Goal: Information Seeking & Learning: Learn about a topic

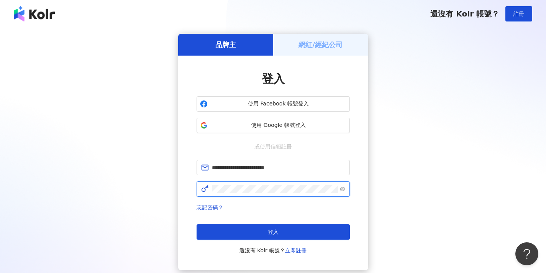
click at [273, 232] on button "登入" at bounding box center [272, 231] width 153 height 15
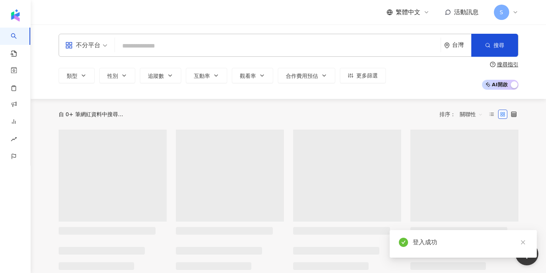
click at [119, 50] on input "search" at bounding box center [277, 46] width 319 height 15
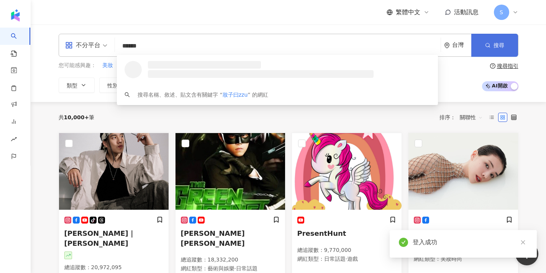
type input "******"
click at [491, 51] on button "搜尋" at bounding box center [494, 45] width 47 height 23
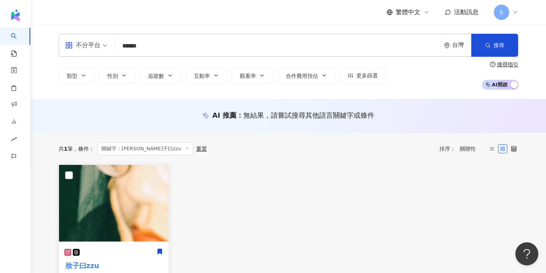
click at [127, 201] on img at bounding box center [113, 203] width 109 height 77
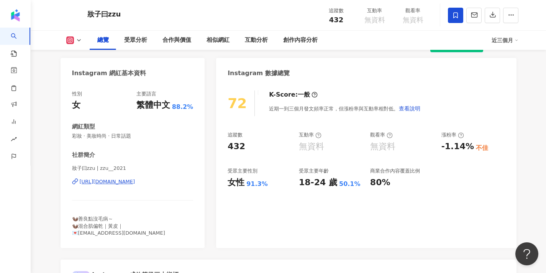
scroll to position [69, 0]
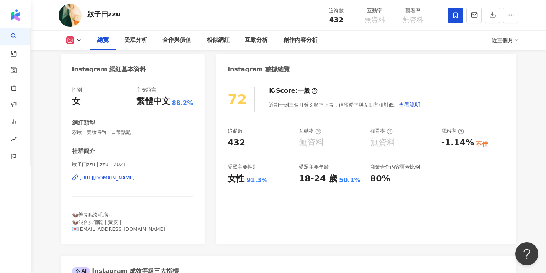
click at [135, 176] on div "https://www.instagram.com/zzu__2021/" at bounding box center [108, 177] width 56 height 7
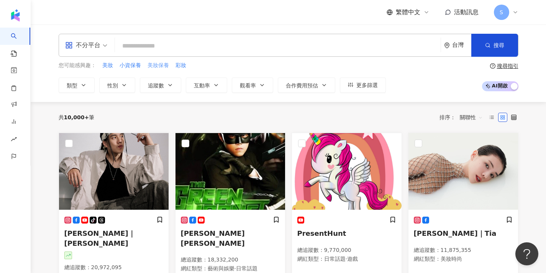
click at [161, 64] on span "美妝保養" at bounding box center [157, 66] width 21 height 8
type input "****"
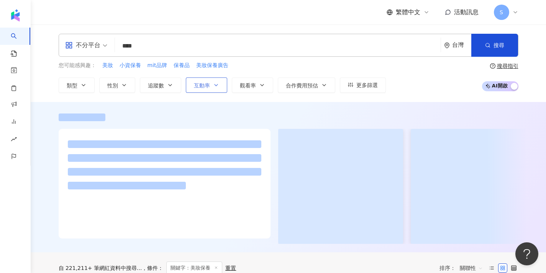
click at [191, 84] on button "互動率" at bounding box center [206, 84] width 41 height 15
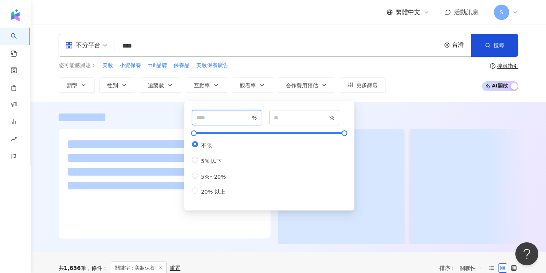
click at [211, 120] on input "number" at bounding box center [223, 117] width 54 height 8
type input "*"
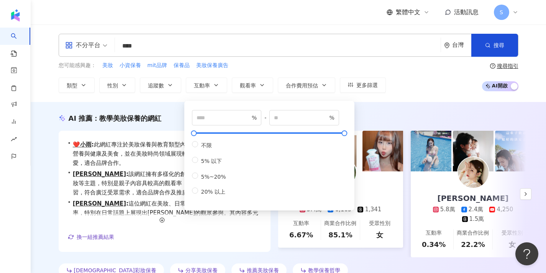
click at [420, 116] on div "AI 推薦 ： 教學美妝保養的網紅" at bounding box center [288, 118] width 459 height 10
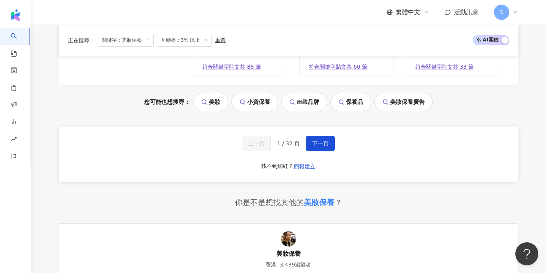
scroll to position [817, 0]
click at [305, 136] on button "下一頁" at bounding box center [319, 143] width 29 height 15
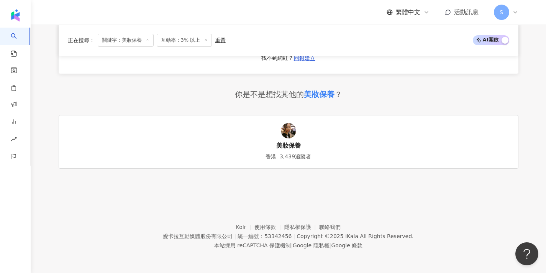
scroll to position [740, 0]
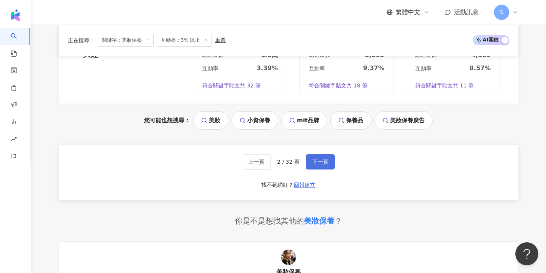
click at [316, 154] on button "下一頁" at bounding box center [319, 161] width 29 height 15
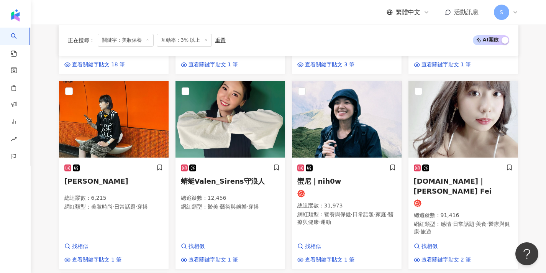
scroll to position [294, 0]
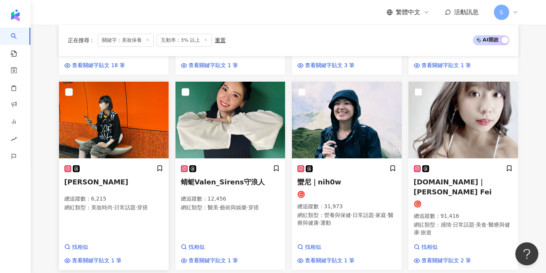
click at [132, 131] on img at bounding box center [113, 120] width 109 height 77
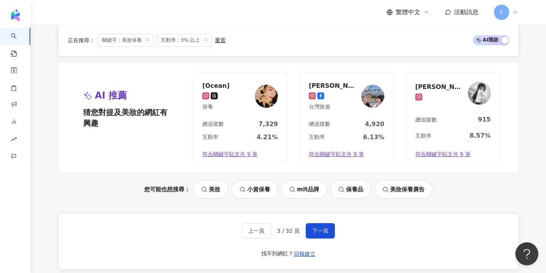
scroll to position [752, 0]
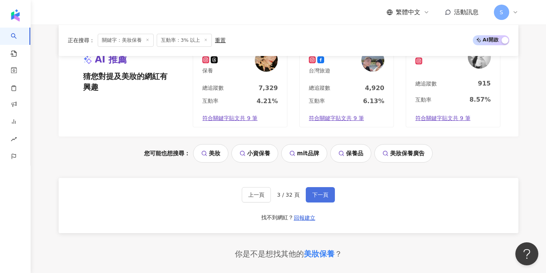
click at [327, 187] on button "下一頁" at bounding box center [319, 194] width 29 height 15
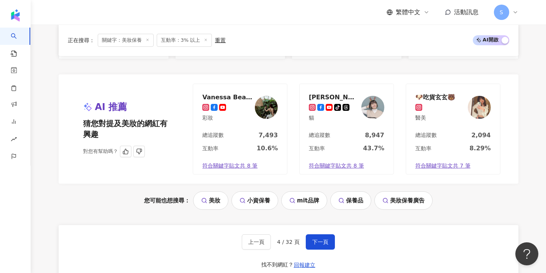
scroll to position [728, 0]
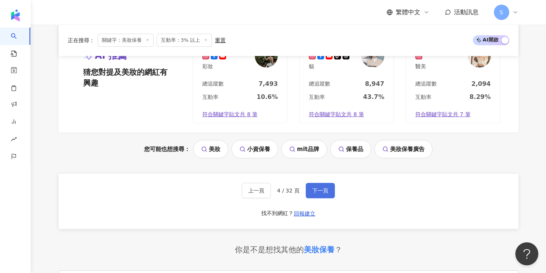
click at [320, 183] on button "下一頁" at bounding box center [319, 190] width 29 height 15
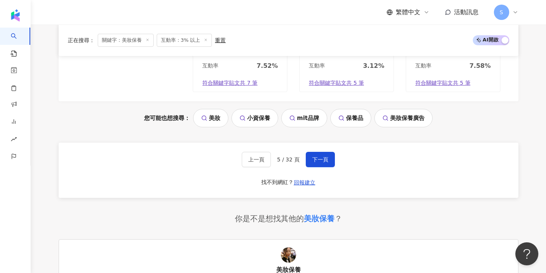
scroll to position [756, 0]
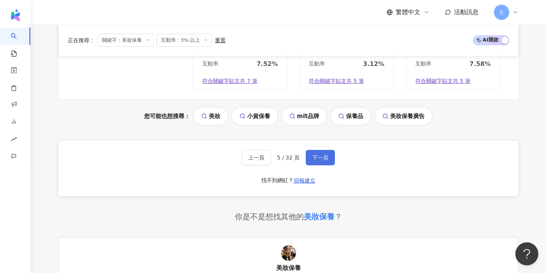
click at [315, 151] on button "下一頁" at bounding box center [319, 157] width 29 height 15
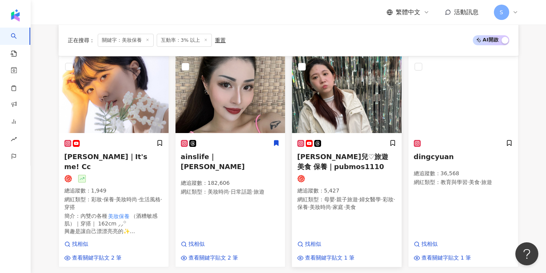
scroll to position [477, 0]
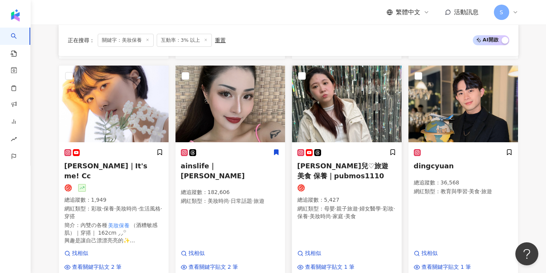
click at [361, 161] on h5 "Kate凱兒♡旅遊 美食 保養｜pubmos1110" at bounding box center [346, 170] width 99 height 19
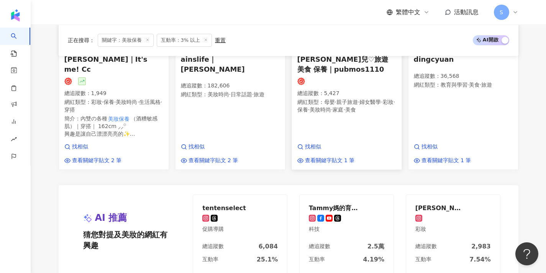
scroll to position [725, 0]
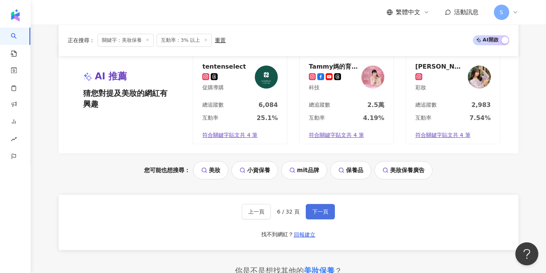
click at [324, 208] on span "下一頁" at bounding box center [320, 211] width 16 height 6
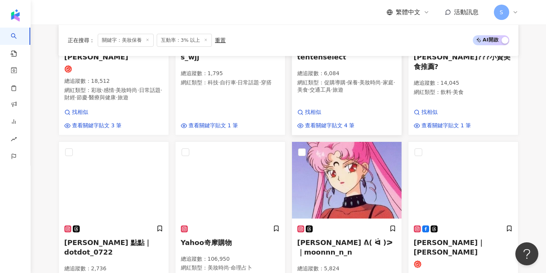
scroll to position [415, 0]
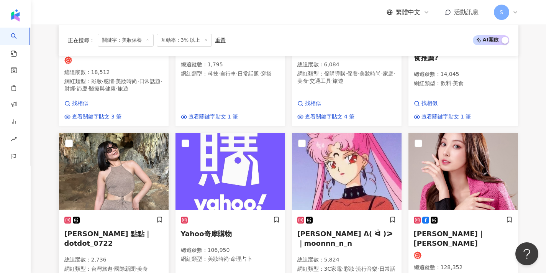
click at [103, 167] on img at bounding box center [113, 171] width 109 height 77
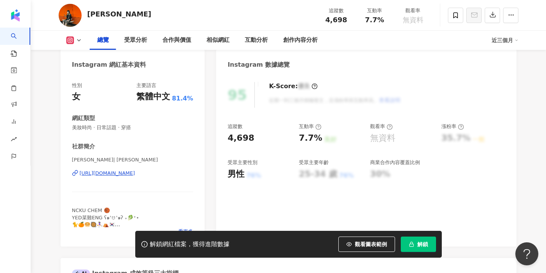
scroll to position [72, 0]
drag, startPoint x: 411, startPoint y: 240, endPoint x: 182, endPoint y: 154, distance: 244.9
click at [412, 241] on span "button" at bounding box center [410, 244] width 5 height 6
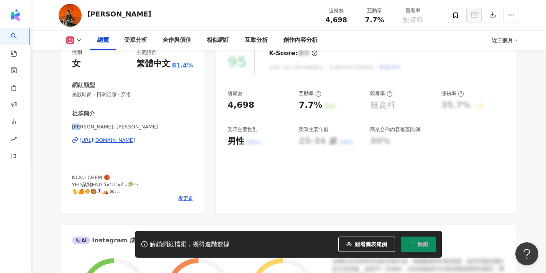
drag, startPoint x: 85, startPoint y: 125, endPoint x: 61, endPoint y: 125, distance: 23.4
click at [61, 125] on div "性別 女 主要語言 繁體中文 81.4% 網紅類型 美妝時尚 · 日常話題 · 穿搭 社群簡介 鍾承妤 | joyce_yeahhhhh https://ww…" at bounding box center [132, 127] width 144 height 172
copy span "鍾承妤"
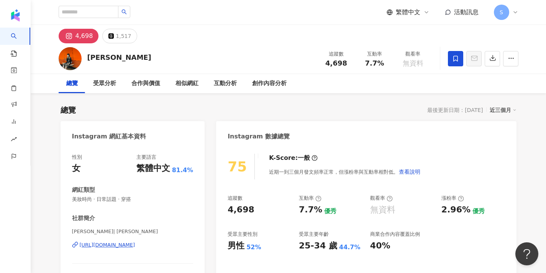
click at [449, 61] on span at bounding box center [455, 58] width 15 height 15
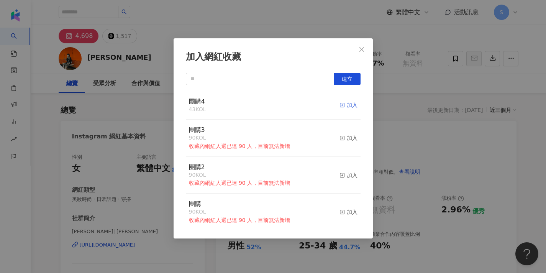
click at [340, 105] on icon "button" at bounding box center [341, 104] width 5 height 5
click at [363, 48] on icon "close" at bounding box center [361, 49] width 6 height 6
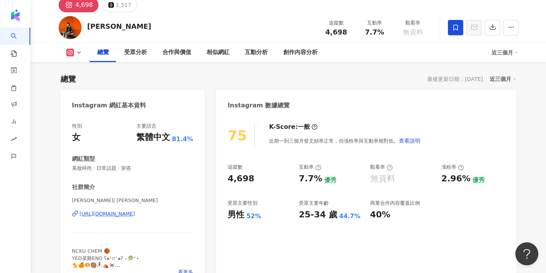
scroll to position [47, 0]
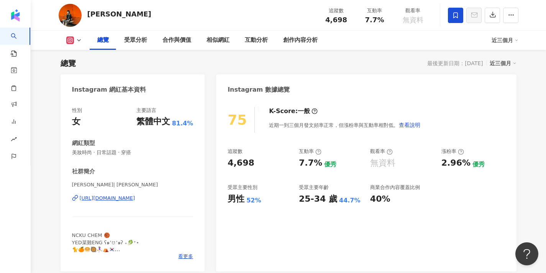
click at [128, 198] on div "https://www.instagram.com/joyce_yeahhhhh/" at bounding box center [108, 197] width 56 height 7
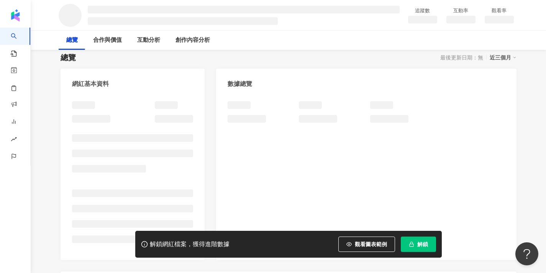
scroll to position [54, 0]
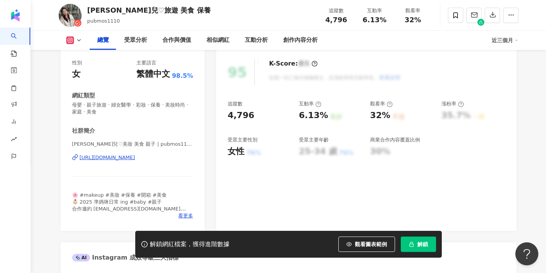
scroll to position [94, 0]
drag, startPoint x: 125, startPoint y: 143, endPoint x: 60, endPoint y: 141, distance: 65.1
click at [60, 141] on div "性別 女 主要語言 繁體中文 98.5% 網紅類型 母嬰 · 親子旅遊 · 婦女醫學 · 彩妝 · 保養 · 美妝時尚 · 家庭 · 美食 社群簡介 [PER…" at bounding box center [132, 141] width 144 height 179
drag, startPoint x: 129, startPoint y: 145, endPoint x: 65, endPoint y: 142, distance: 64.0
click at [65, 142] on div "性別 女 主要語言 繁體中文 98.5% 網紅類型 母嬰 · 親子旅遊 · 婦女醫學 · 彩妝 · 保養 · 美妝時尚 · 家庭 · 美食 社群簡介 [PER…" at bounding box center [132, 141] width 144 height 179
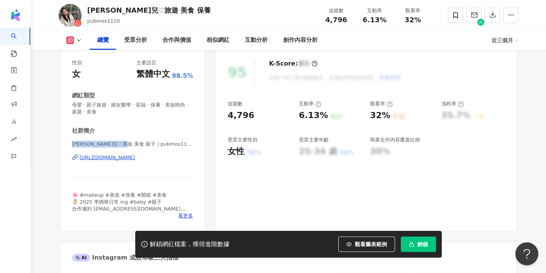
copy span "[PERSON_NAME]兒♡美妝 美食 親子"
click at [408, 249] on button "解鎖" at bounding box center [417, 243] width 35 height 15
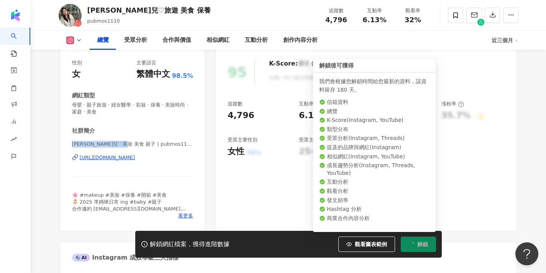
click at [411, 246] on icon "loading" at bounding box center [411, 244] width 8 height 8
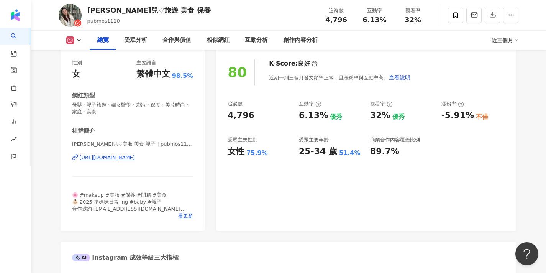
click at [135, 159] on div "[URL][DOMAIN_NAME]" at bounding box center [108, 157] width 56 height 7
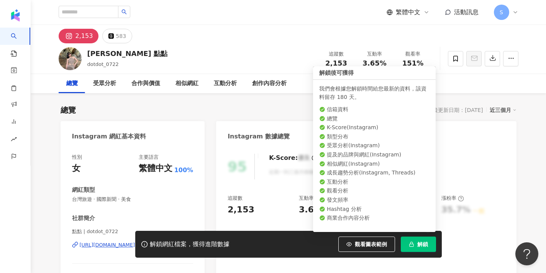
click at [413, 244] on icon "button" at bounding box center [410, 243] width 5 height 5
click at [420, 156] on li "提及的品牌與網紅 ( Instagram )" at bounding box center [374, 155] width 110 height 8
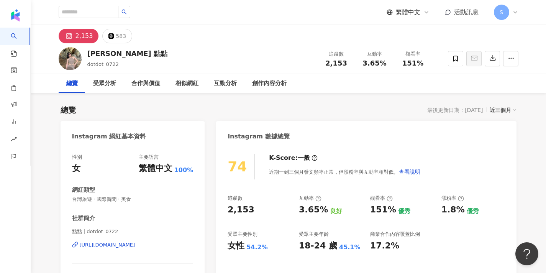
drag, startPoint x: 79, startPoint y: 230, endPoint x: 68, endPoint y: 230, distance: 11.1
click at [68, 230] on div "性別 女 主要語言 繁體中文 100% 網紅類型 台灣旅遊 · 國際新聞 · 美食 社群簡介 點點 | dotdot_0722 [URL][DOMAIN_NA…" at bounding box center [132, 232] width 144 height 172
copy span "點點"
click at [118, 243] on div "[URL][DOMAIN_NAME]" at bounding box center [108, 244] width 56 height 7
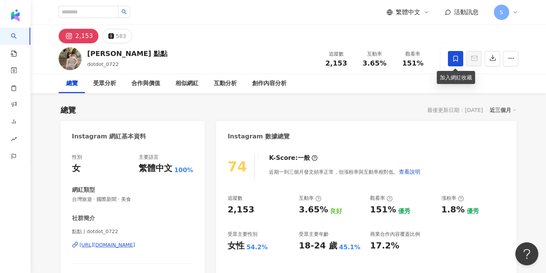
click at [450, 59] on span at bounding box center [455, 58] width 15 height 15
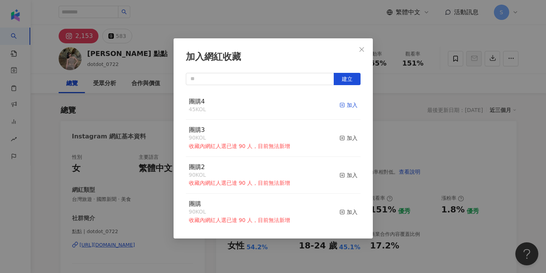
click at [343, 103] on icon "button" at bounding box center [341, 104] width 5 height 5
click at [360, 52] on icon "close" at bounding box center [361, 49] width 6 height 6
